Goal: Task Accomplishment & Management: Use online tool/utility

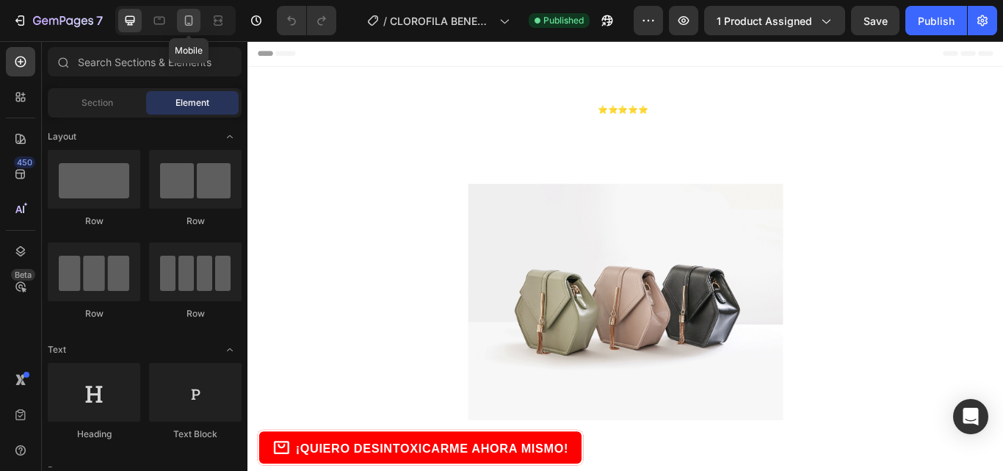
click at [186, 18] on icon at bounding box center [188, 20] width 15 height 15
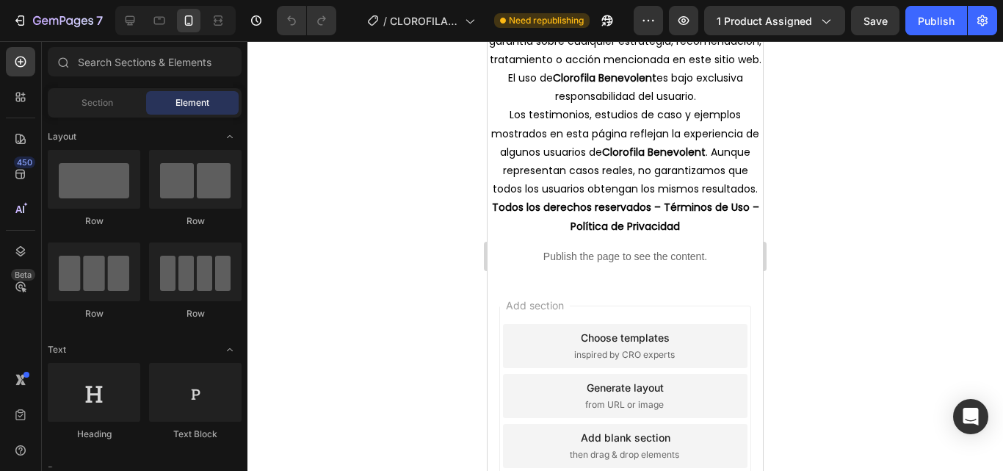
scroll to position [4331, 0]
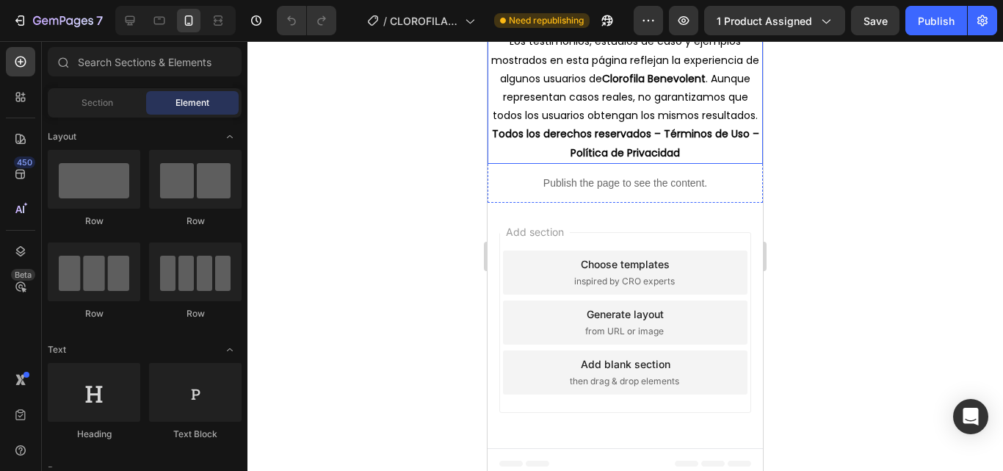
click at [639, 125] on p "Los testimonios, estudios de caso y ejemplos mostrados en esta página reflejan …" at bounding box center [625, 78] width 272 height 92
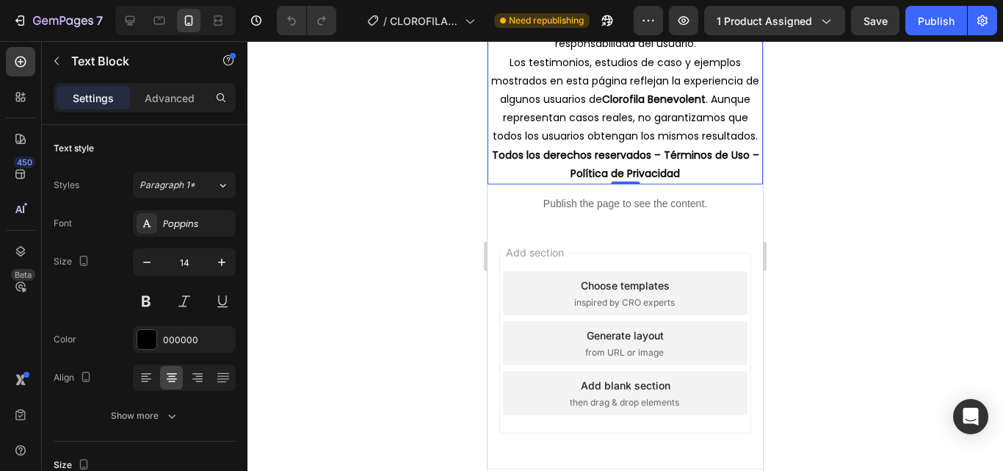
scroll to position [3817, 0]
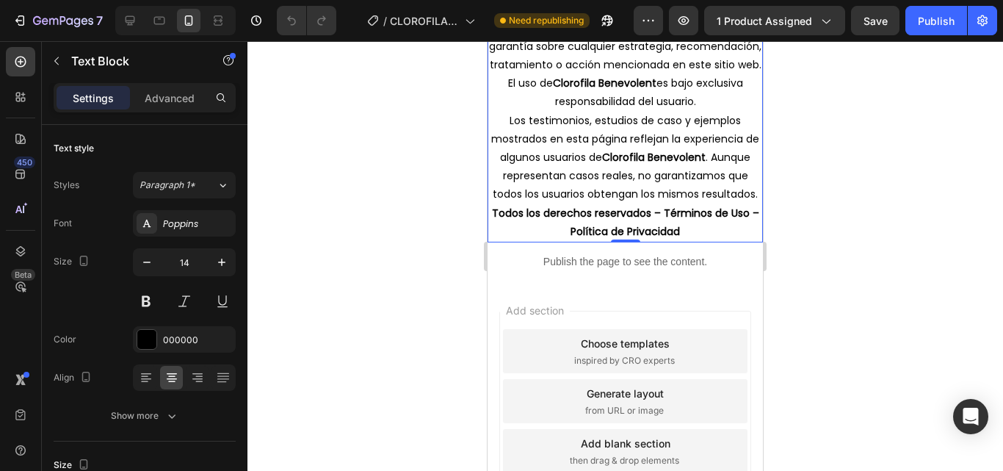
click at [883, 219] on div at bounding box center [624, 255] width 755 height 429
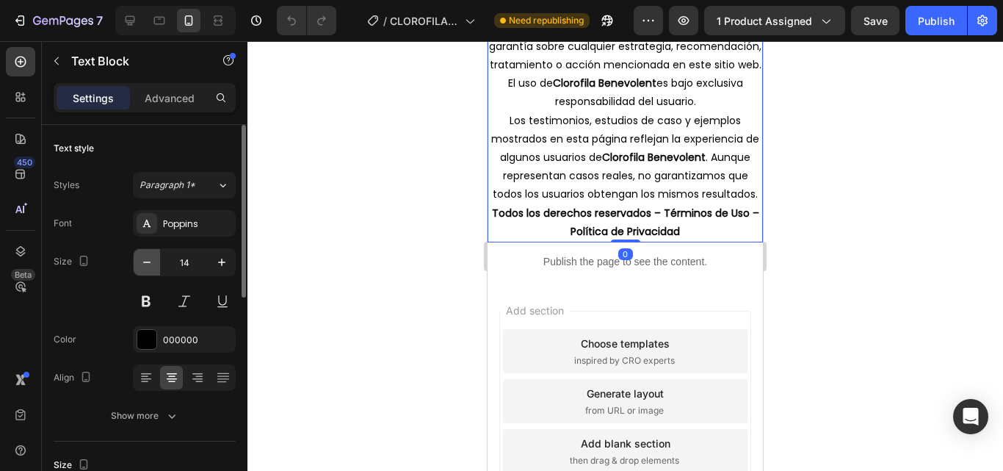
click at [145, 256] on icon "button" at bounding box center [146, 262] width 15 height 15
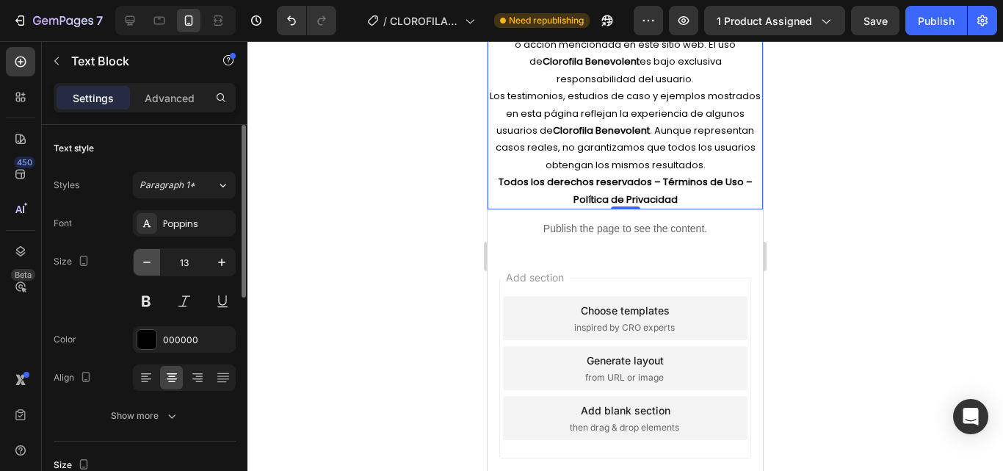
click at [145, 256] on icon "button" at bounding box center [146, 262] width 15 height 15
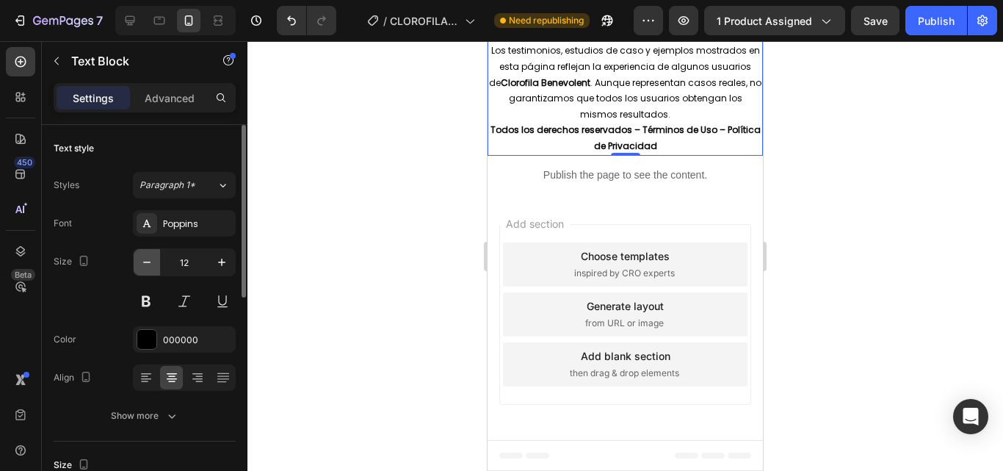
click at [145, 256] on icon "button" at bounding box center [146, 262] width 15 height 15
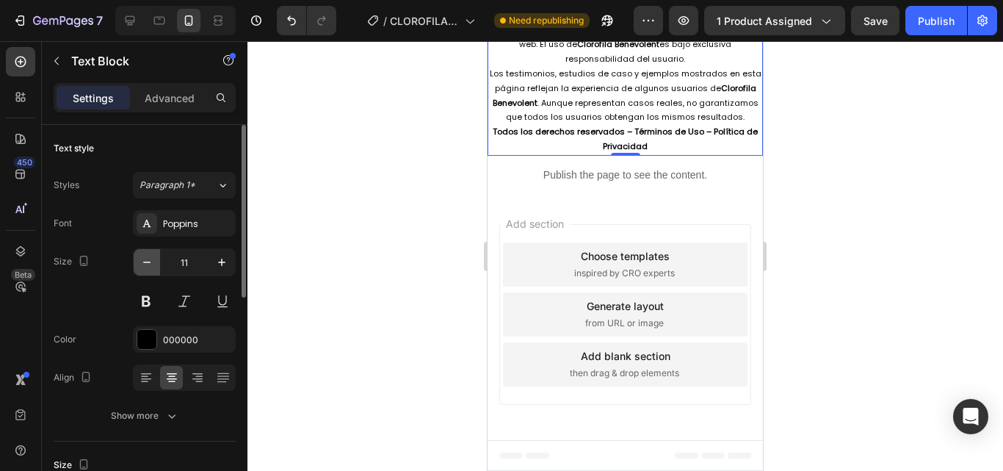
click at [145, 256] on icon "button" at bounding box center [146, 262] width 15 height 15
type input "10"
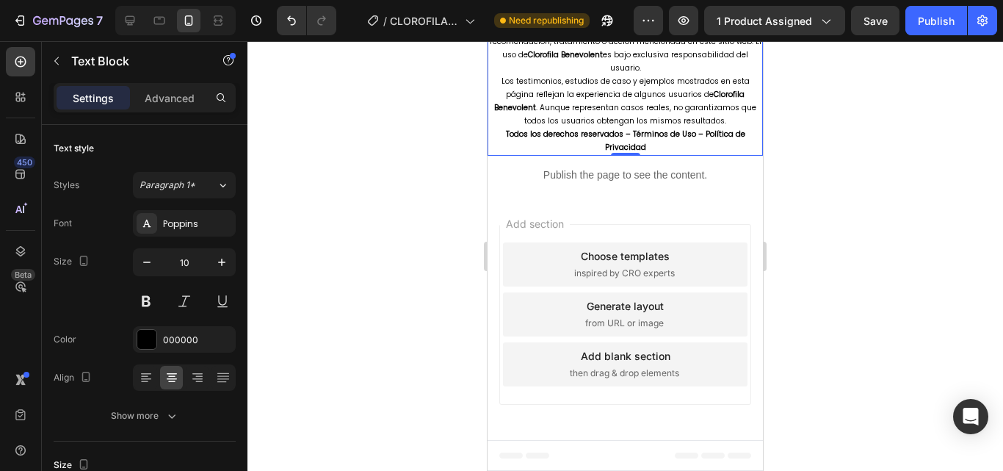
click at [876, 236] on div at bounding box center [624, 255] width 755 height 429
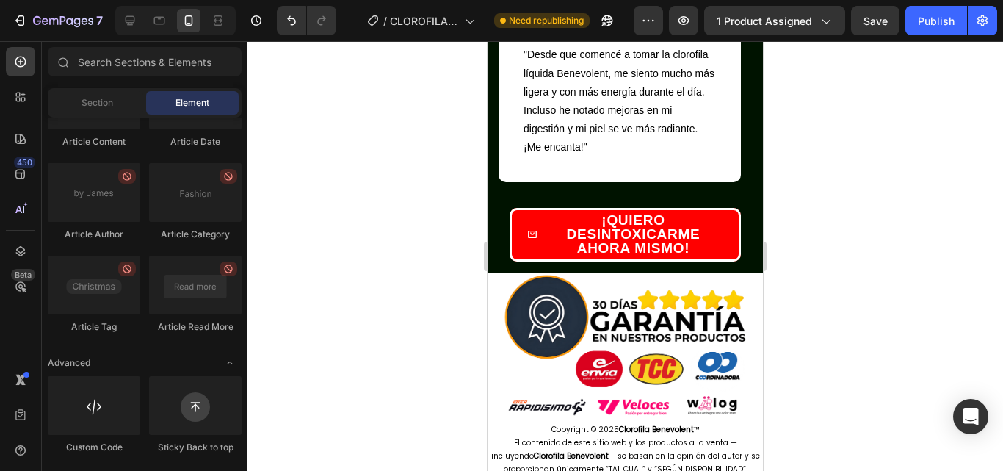
scroll to position [4210, 0]
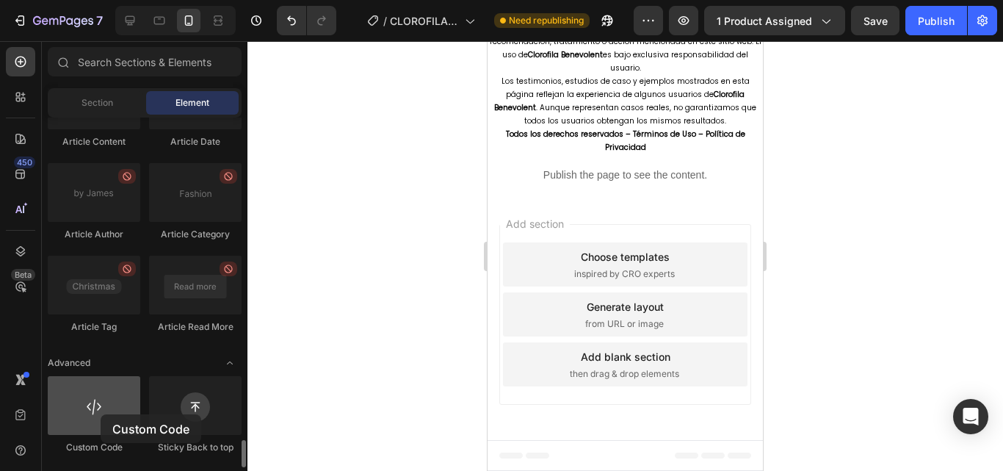
click at [101, 414] on div at bounding box center [94, 405] width 92 height 59
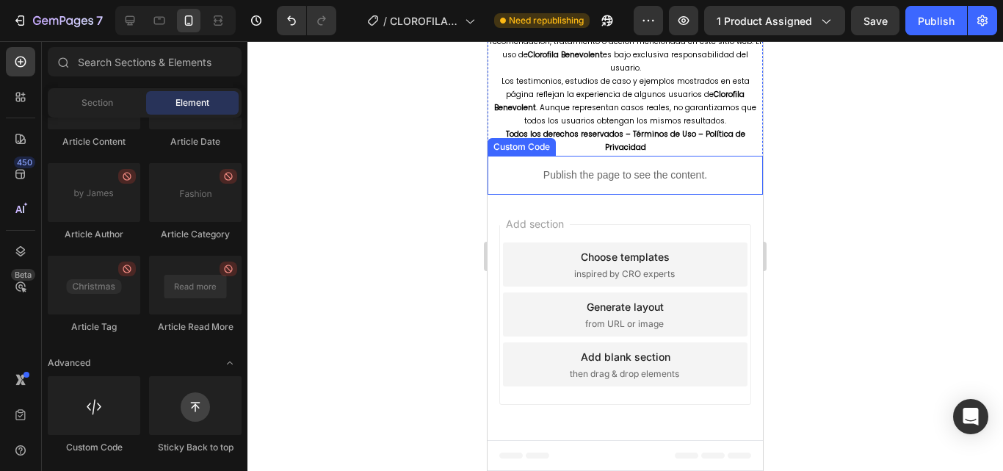
click at [648, 184] on div "Publish the page to see the content." at bounding box center [624, 175] width 275 height 39
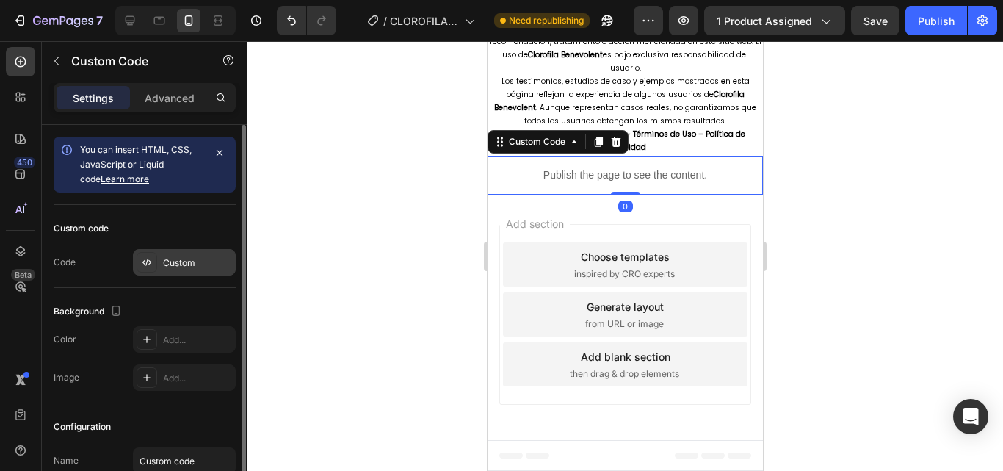
click at [177, 253] on div "Custom" at bounding box center [184, 262] width 103 height 26
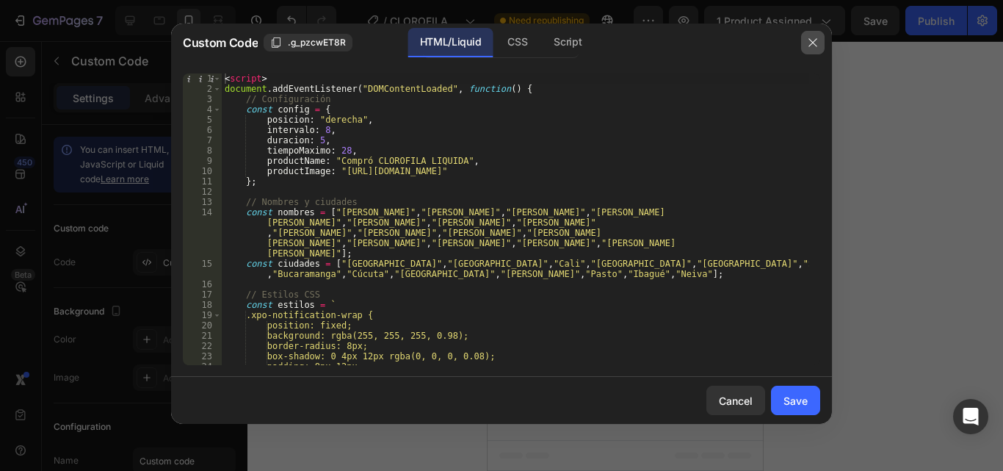
click at [813, 38] on icon "button" at bounding box center [813, 43] width 12 height 12
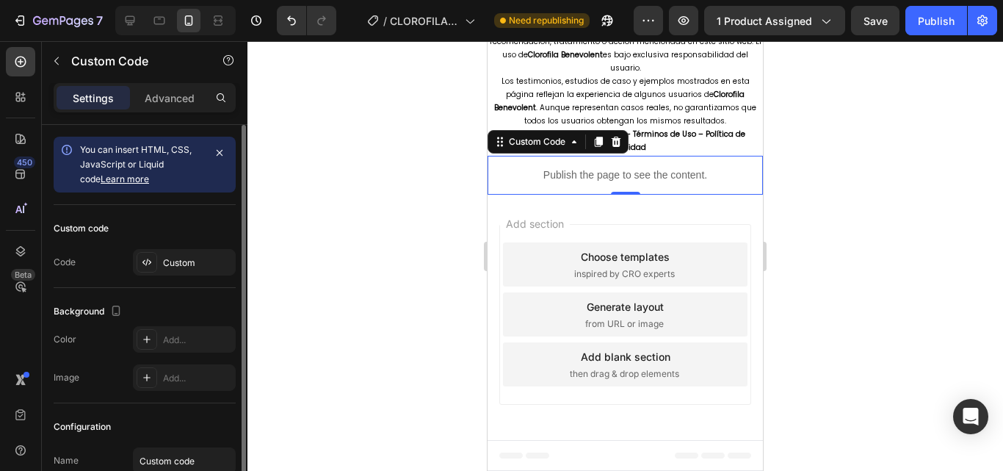
scroll to position [124, 0]
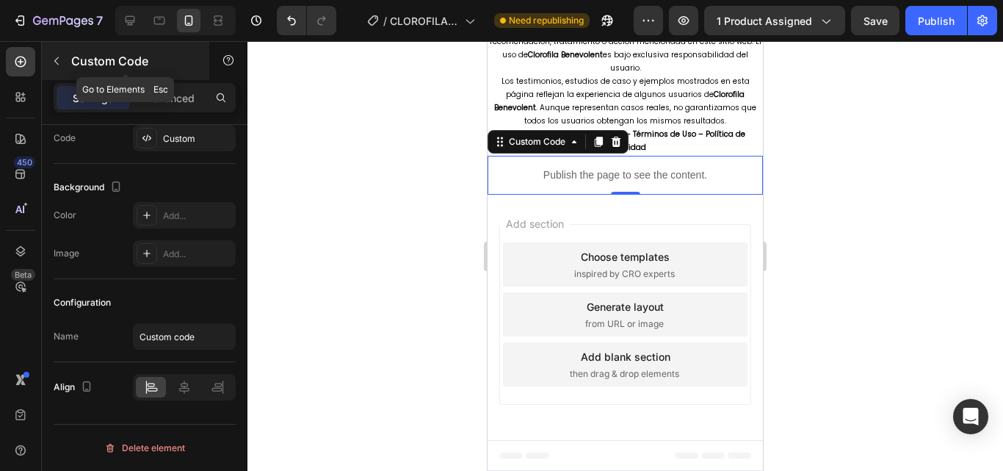
click at [56, 59] on icon "button" at bounding box center [56, 61] width 4 height 8
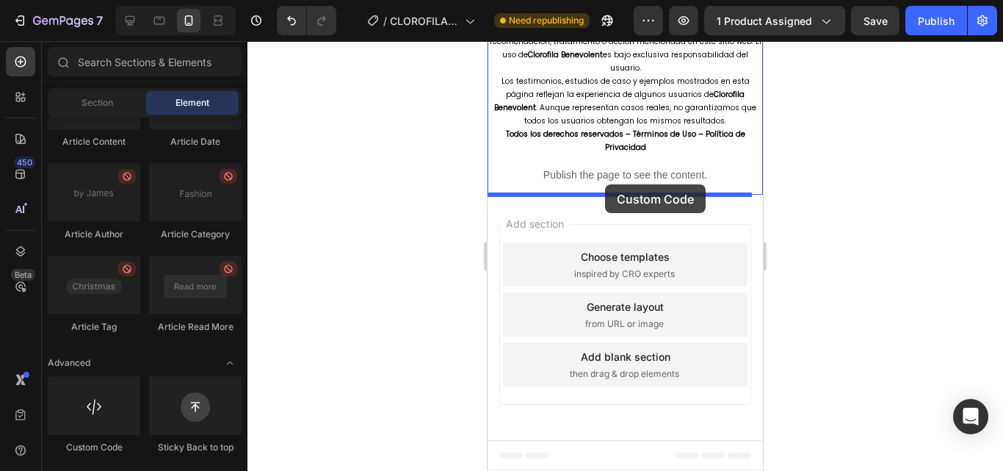
drag, startPoint x: 581, startPoint y: 456, endPoint x: 605, endPoint y: 184, distance: 272.7
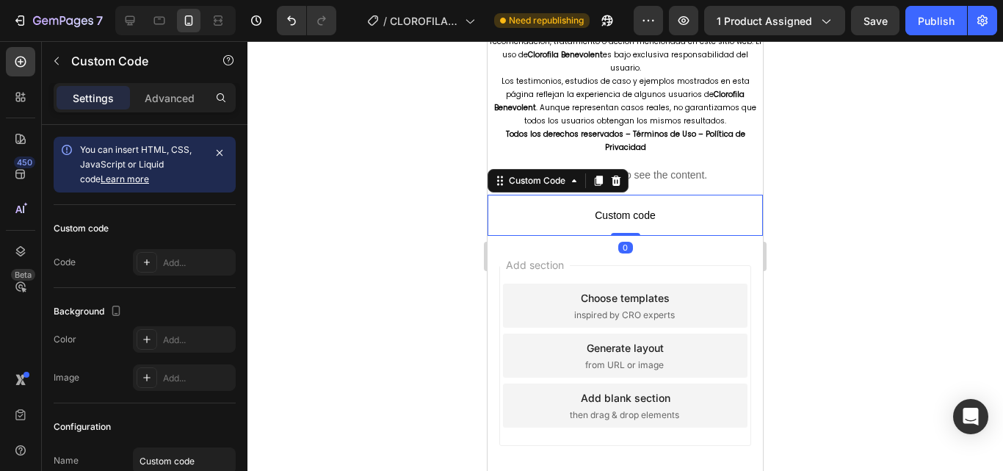
click at [616, 211] on span "Custom code" at bounding box center [624, 215] width 275 height 18
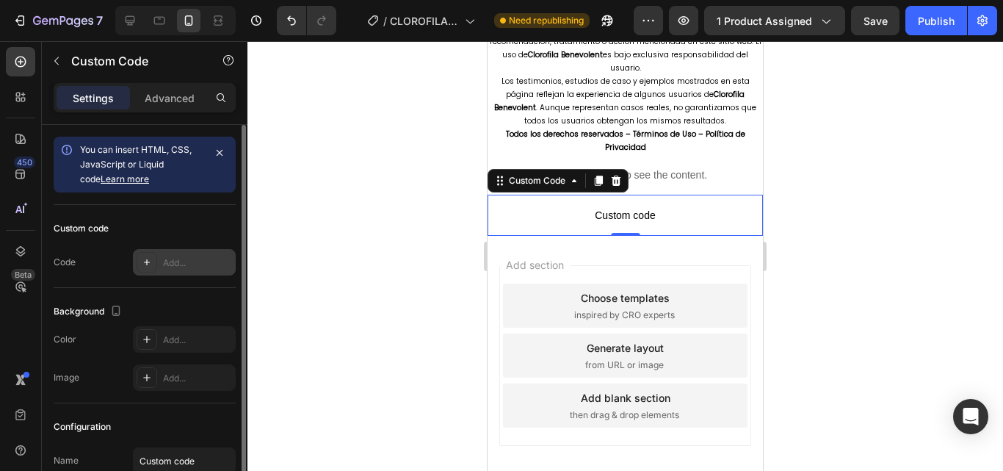
click at [175, 267] on div "Add..." at bounding box center [197, 262] width 69 height 13
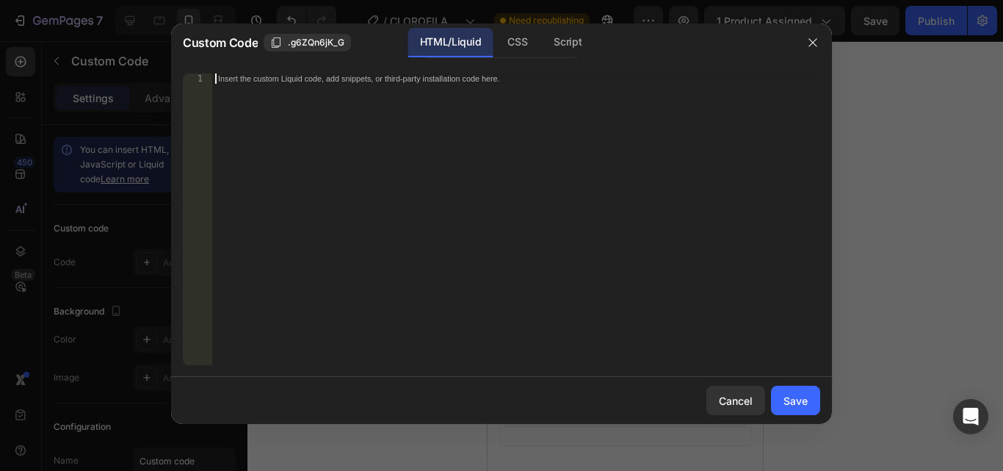
click at [439, 222] on div "Insert the custom Liquid code, add snippets, or third-party installation code h…" at bounding box center [516, 229] width 608 height 312
paste textarea "https://esencianaturalstore.com/pages/yerb-mate-w-1"
type textarea "https://esencianaturalstore.com/pages/yerb-mate-w-1"
click at [490, 130] on div "https://esencianaturalstore.com/pages/yerb-mate-w-1" at bounding box center [516, 229] width 608 height 312
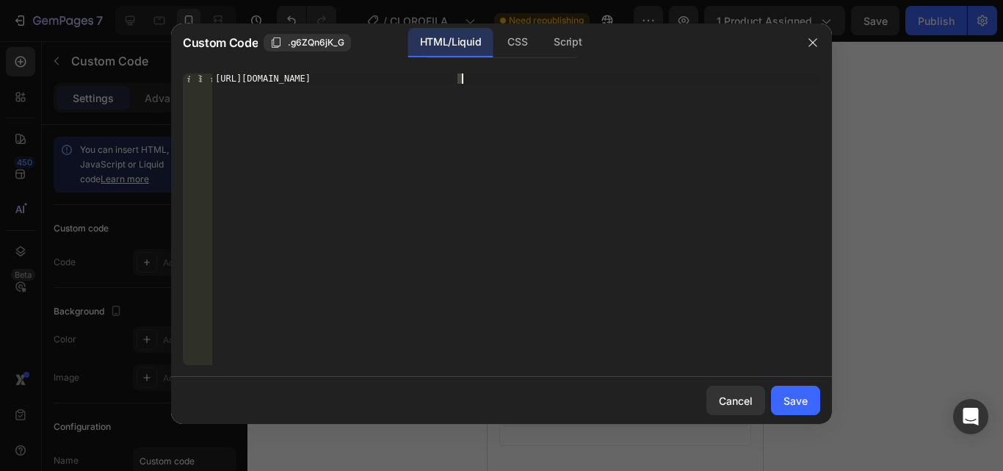
click at [443, 122] on div at bounding box center [443, 122] width 0 height 0
click at [490, 122] on div at bounding box center [531, 122] width 177 height 0
click at [572, 145] on div "https://esencianaturalstore.com/pages/yerb-mate-w-1" at bounding box center [516, 218] width 608 height 291
click at [363, 82] on div "https://esencianaturalstore.com/pages/yerb-mate-w-1" at bounding box center [516, 229] width 608 height 312
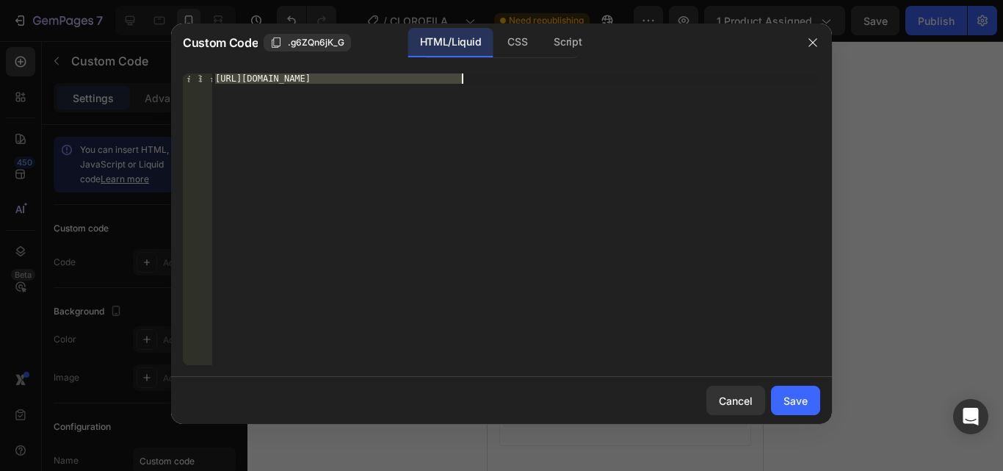
click at [363, 82] on div "https://esencianaturalstore.com/pages/yerb-mate-w-1" at bounding box center [516, 229] width 608 height 312
click at [447, 195] on div "Insert the custom Liquid code, add snippets, or third-party installation code h…" at bounding box center [516, 229] width 608 height 312
paste textarea "<!-- TikTok Pixel Code End -->"
type textarea "<!-- TikTok Pixel Code End -->"
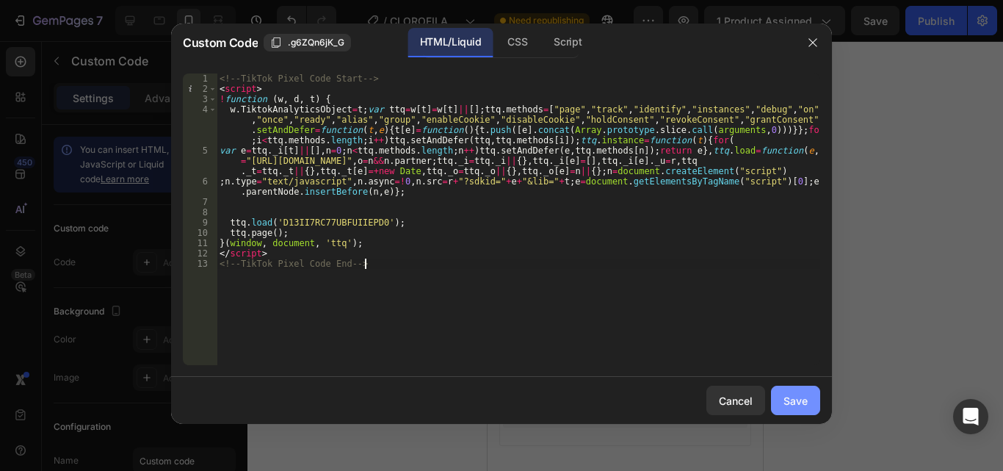
click at [796, 405] on div "Save" at bounding box center [795, 400] width 24 height 15
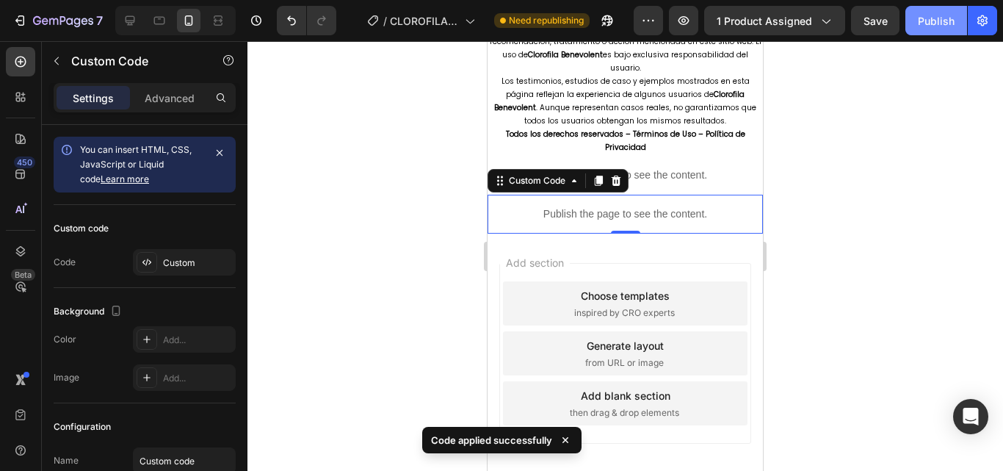
click at [946, 16] on div "Publish" at bounding box center [936, 20] width 37 height 15
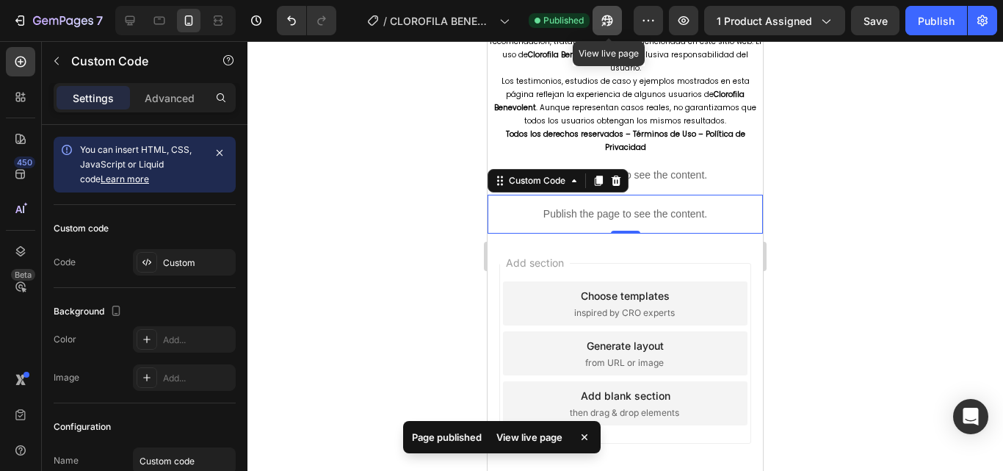
click at [606, 15] on icon "button" at bounding box center [607, 20] width 15 height 15
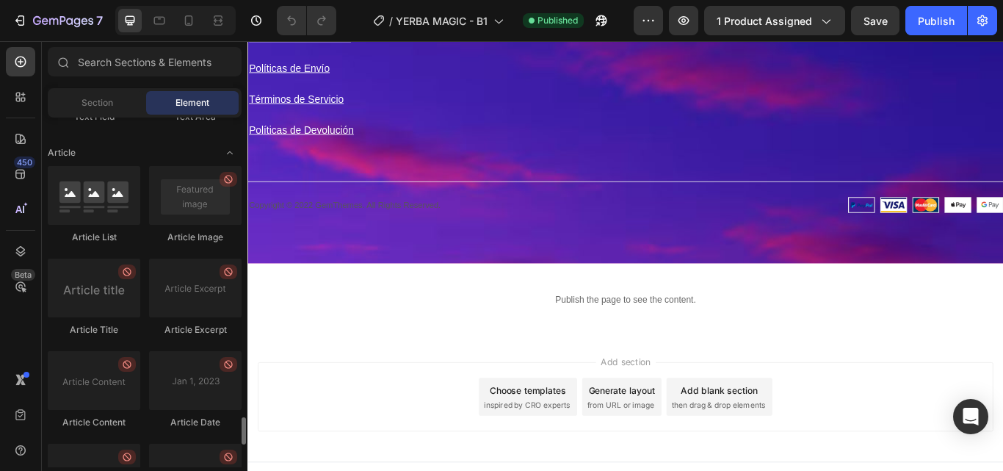
scroll to position [4097, 0]
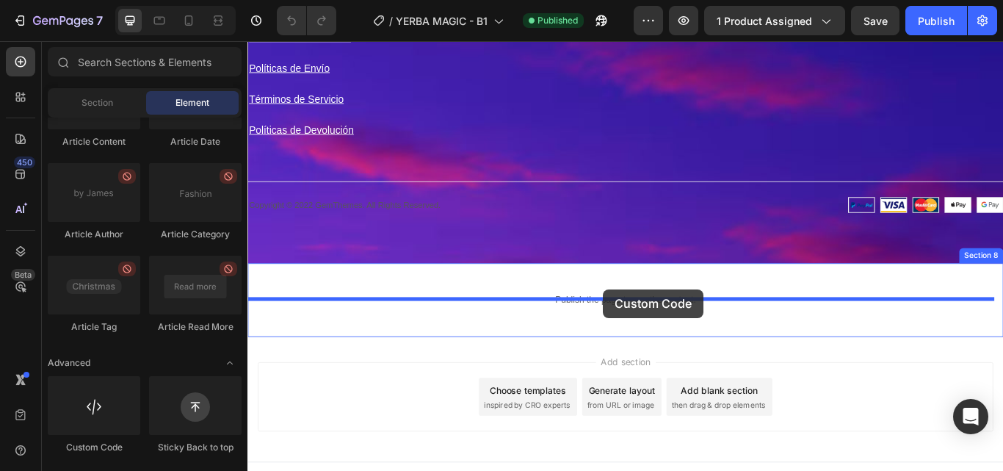
drag, startPoint x: 335, startPoint y: 455, endPoint x: 661, endPoint y: 330, distance: 349.7
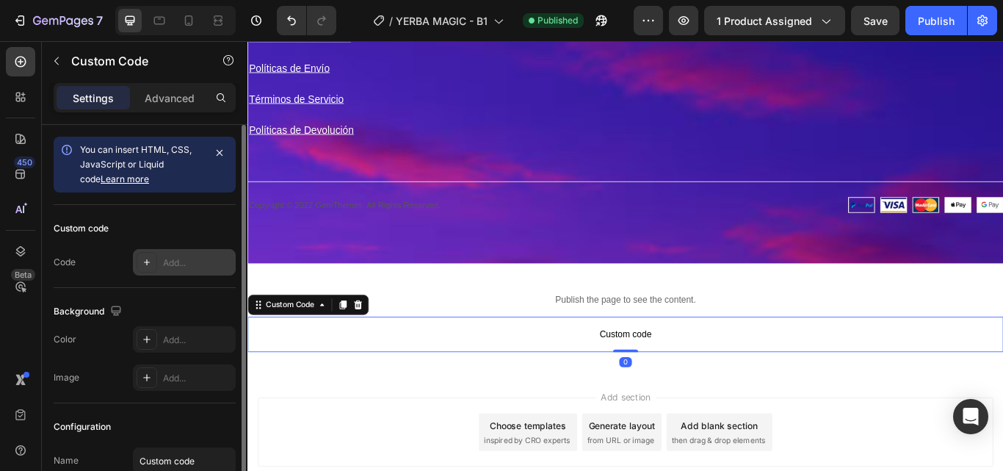
click at [159, 268] on div "Add..." at bounding box center [184, 262] width 103 height 26
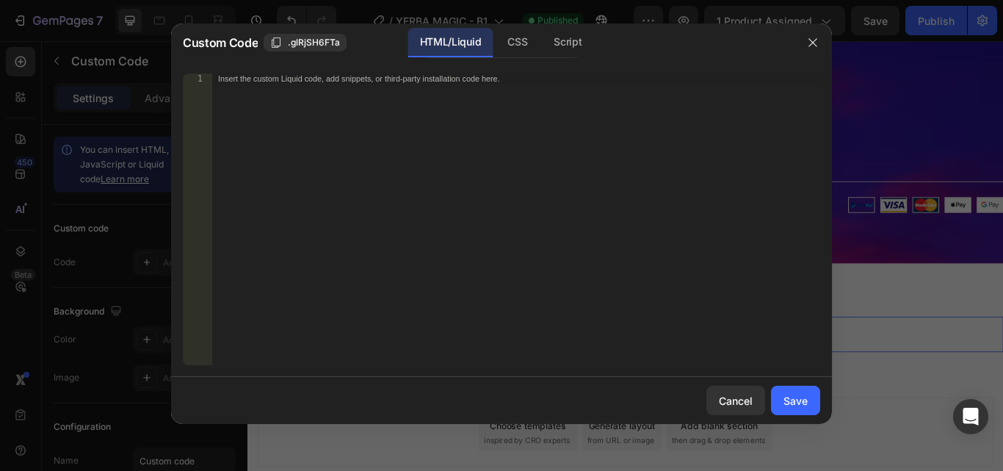
click at [462, 225] on div "Insert the custom Liquid code, add snippets, or third-party installation code h…" at bounding box center [516, 229] width 608 height 312
paste textarea "<!-- TikTok Pixel Code End -->"
type textarea "<!-- TikTok Pixel Code End -->"
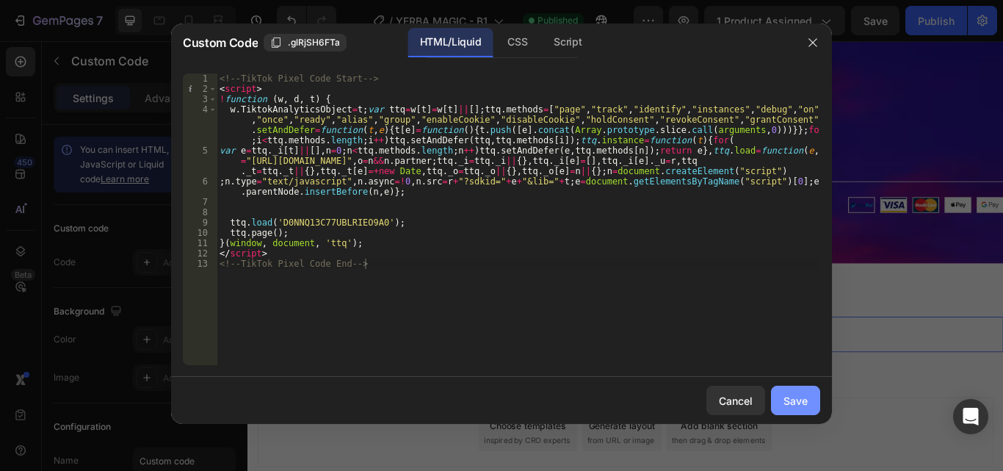
click at [808, 405] on button "Save" at bounding box center [795, 399] width 49 height 29
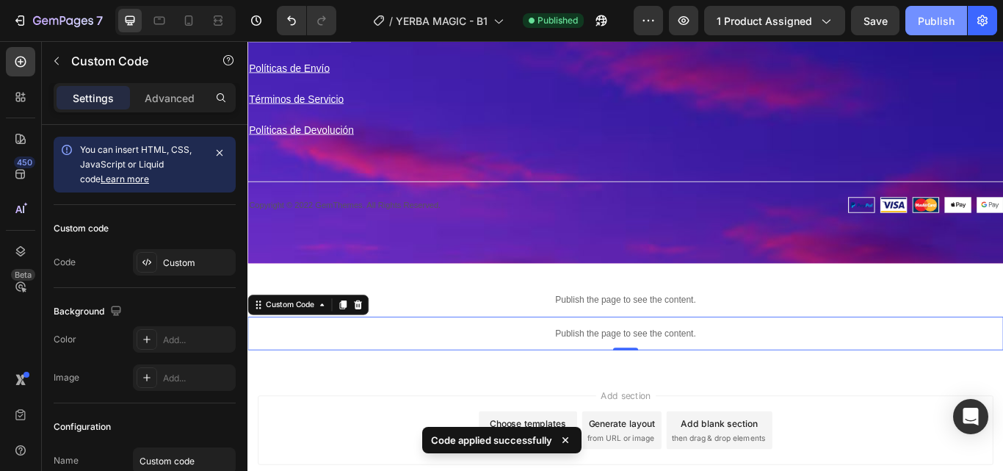
click at [928, 29] on button "Publish" at bounding box center [936, 20] width 62 height 29
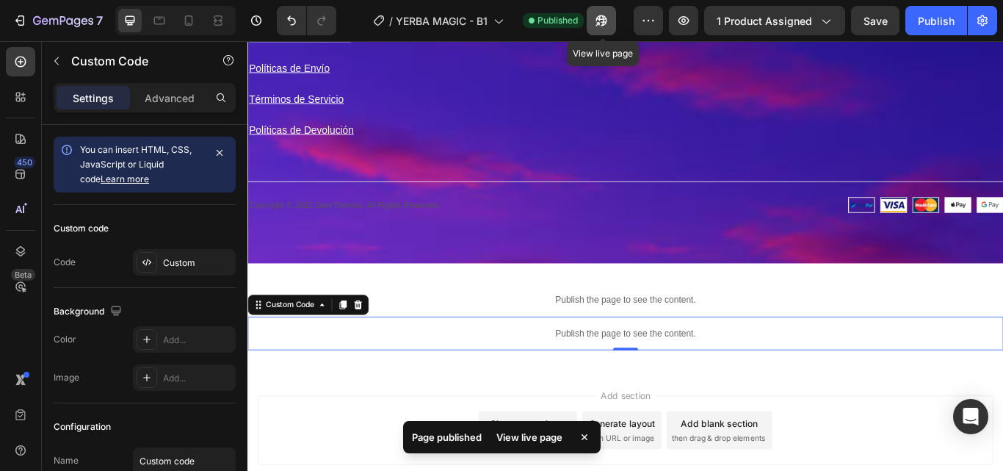
click at [600, 23] on icon "button" at bounding box center [598, 24] width 4 height 4
